Goal: Transaction & Acquisition: Download file/media

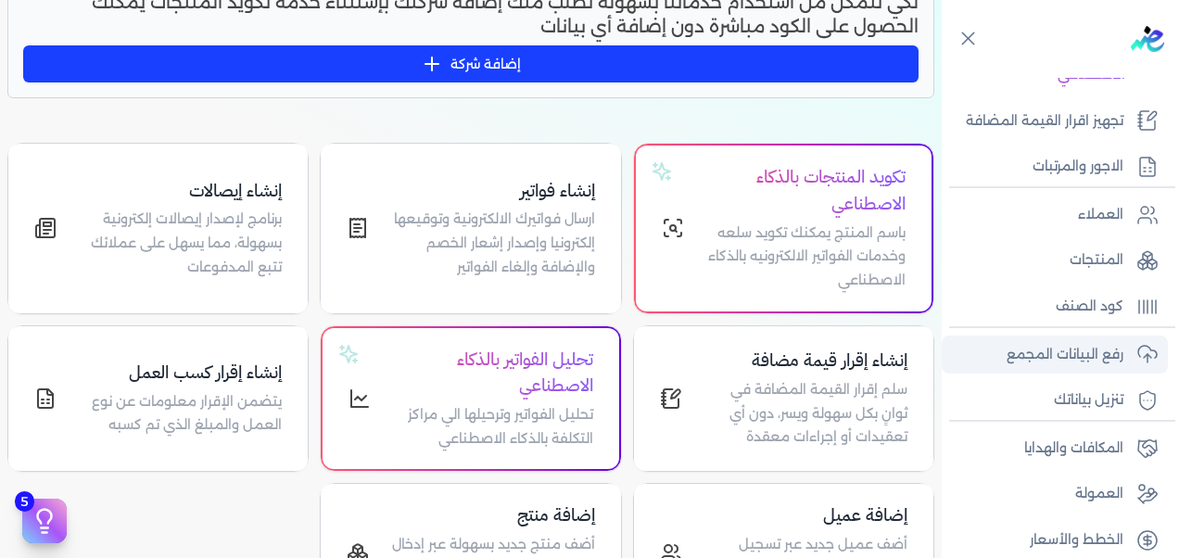
scroll to position [442, 0]
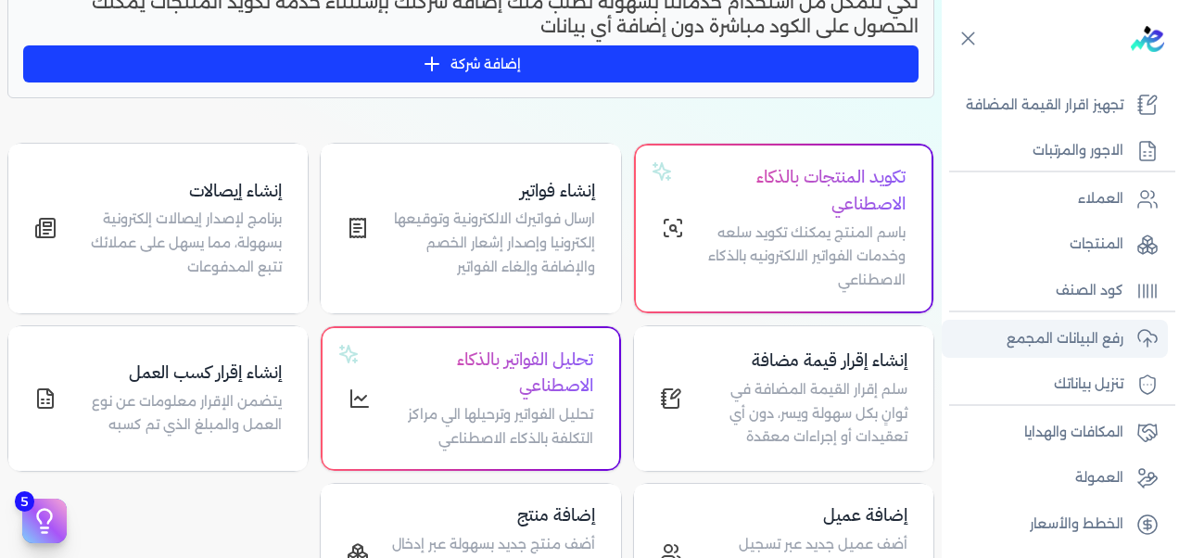
click at [1078, 342] on p "رفع البيانات المجمع" at bounding box center [1064, 339] width 117 height 24
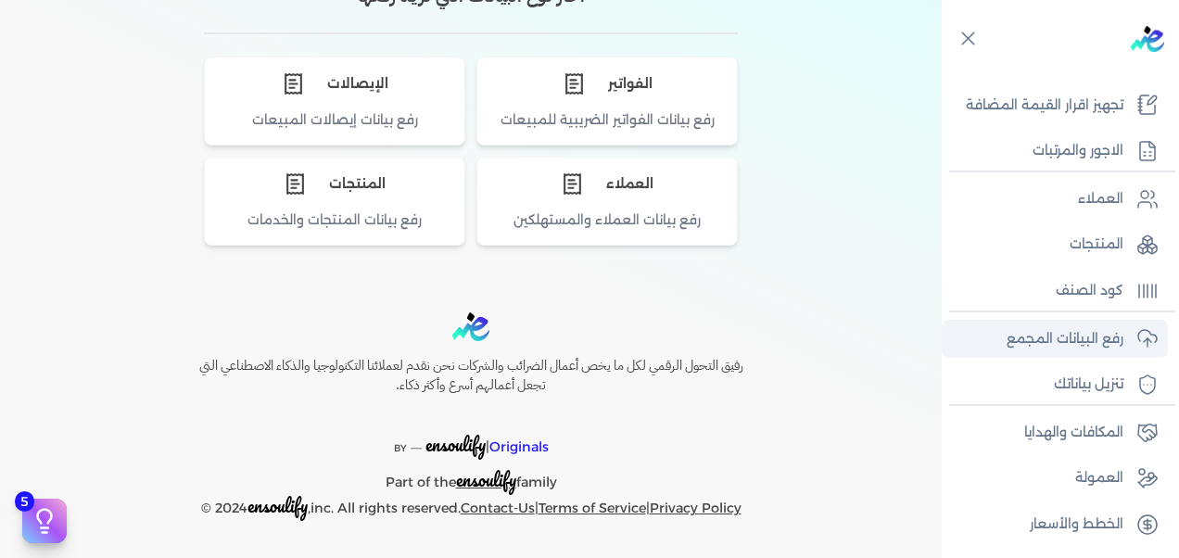
scroll to position [124, 0]
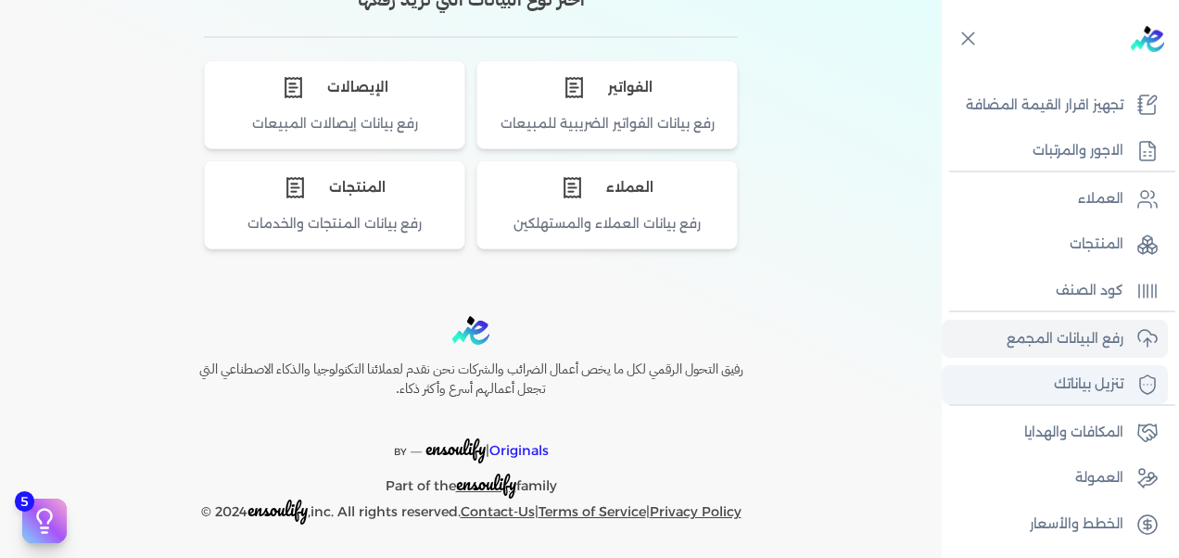
click at [1076, 377] on p "تنزيل بياناتك" at bounding box center [1087, 384] width 69 height 24
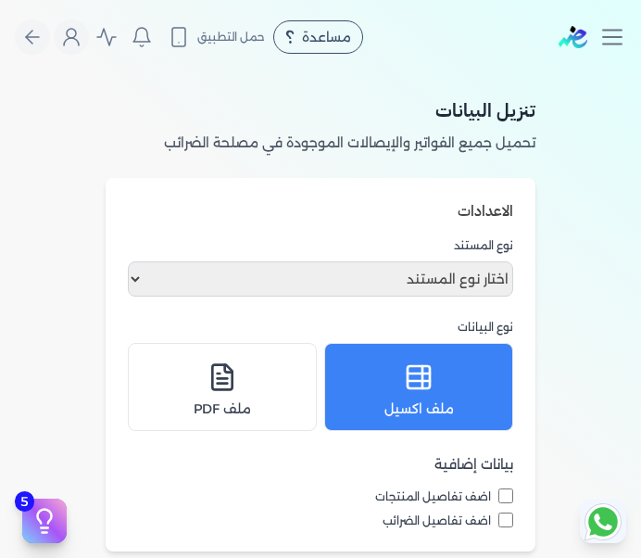
scroll to position [93, 0]
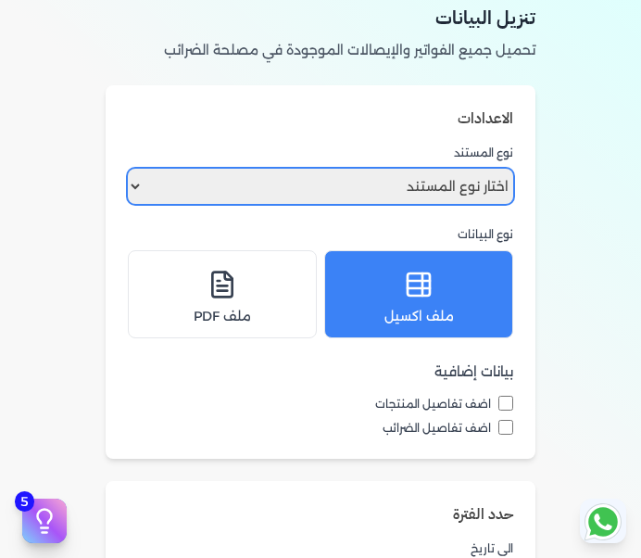
click at [465, 182] on select "اختار نوع المستند فواتير الإيصالات" at bounding box center [320, 186] width 385 height 35
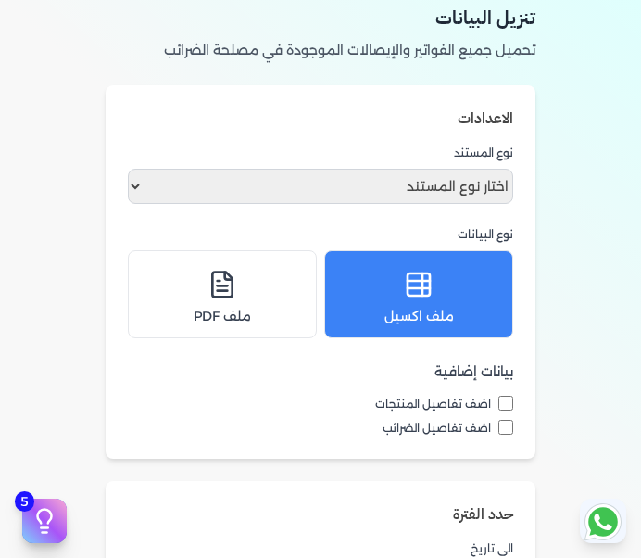
click at [573, 190] on div "تنزيل البيانات تحميل جميع الفواتير والإيصالات الموجودة في مصلحة الضرائب الاعداد…" at bounding box center [320, 421] width 641 height 881
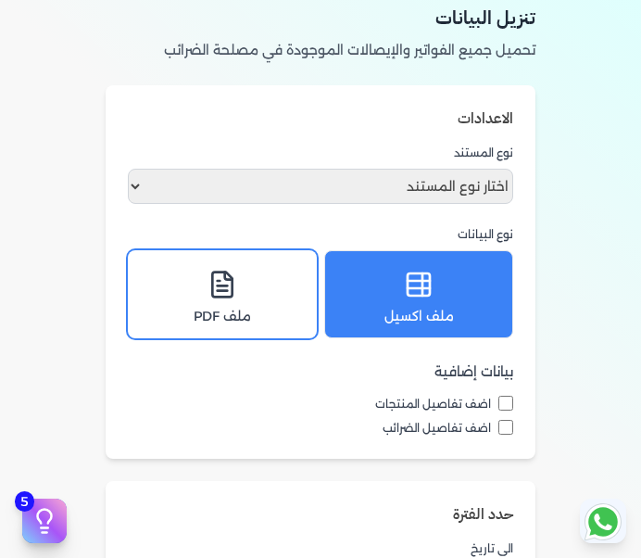
click at [226, 285] on icon at bounding box center [223, 285] width 10 height 0
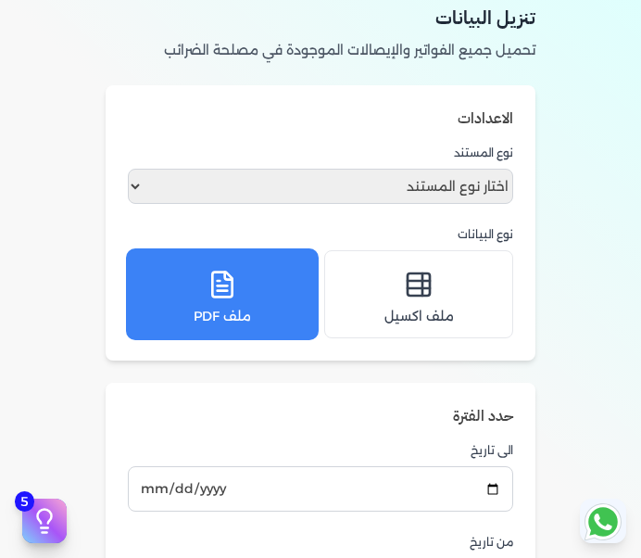
click at [206, 262] on div "ملف PDF" at bounding box center [222, 294] width 165 height 64
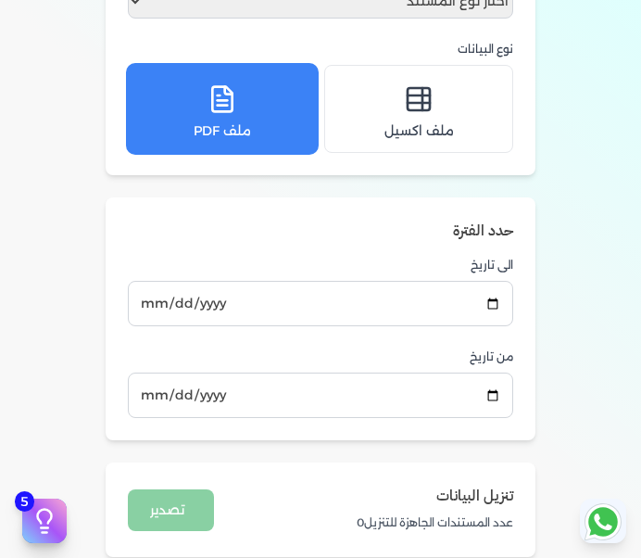
scroll to position [0, 0]
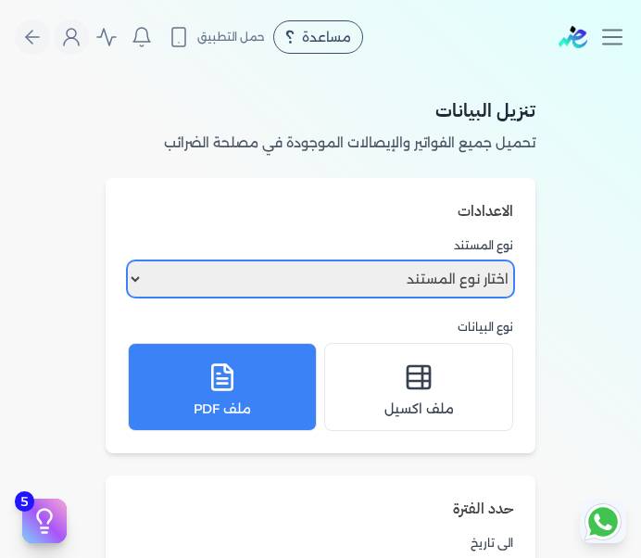
click at [417, 287] on select "اختار نوع المستند فواتير الإيصالات" at bounding box center [320, 278] width 385 height 35
click at [132, 261] on select "اختار نوع المستند فواتير الإيصالات" at bounding box center [320, 278] width 385 height 35
click at [495, 282] on select "اختار نوع المستند فواتير الإيصالات" at bounding box center [320, 278] width 385 height 35
select select "invoices"
click at [132, 261] on select "اختار نوع المستند فواتير الإيصالات" at bounding box center [320, 278] width 385 height 35
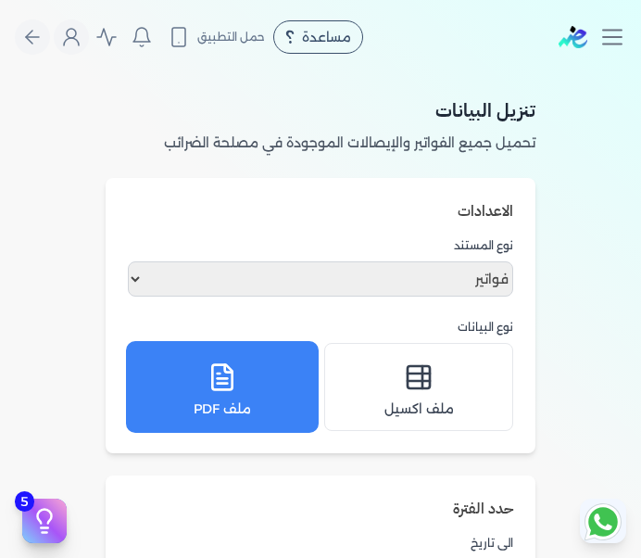
click at [310, 389] on button "ملف PDF" at bounding box center [222, 387] width 189 height 88
click at [252, 385] on div "ملف PDF" at bounding box center [222, 387] width 165 height 64
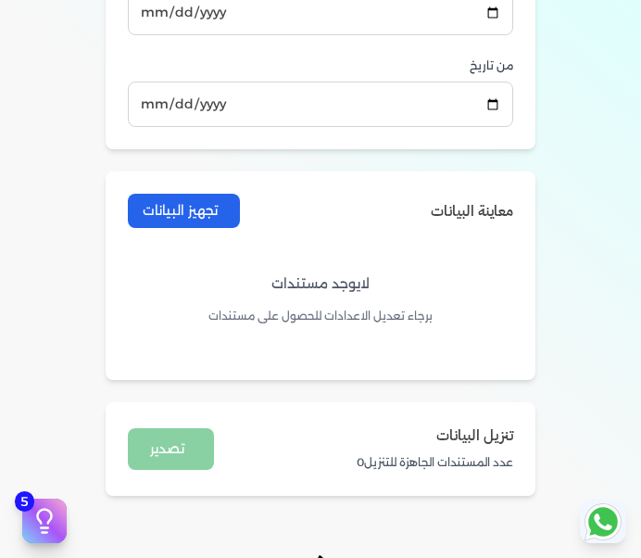
scroll to position [530, 0]
